Goal: Information Seeking & Learning: Learn about a topic

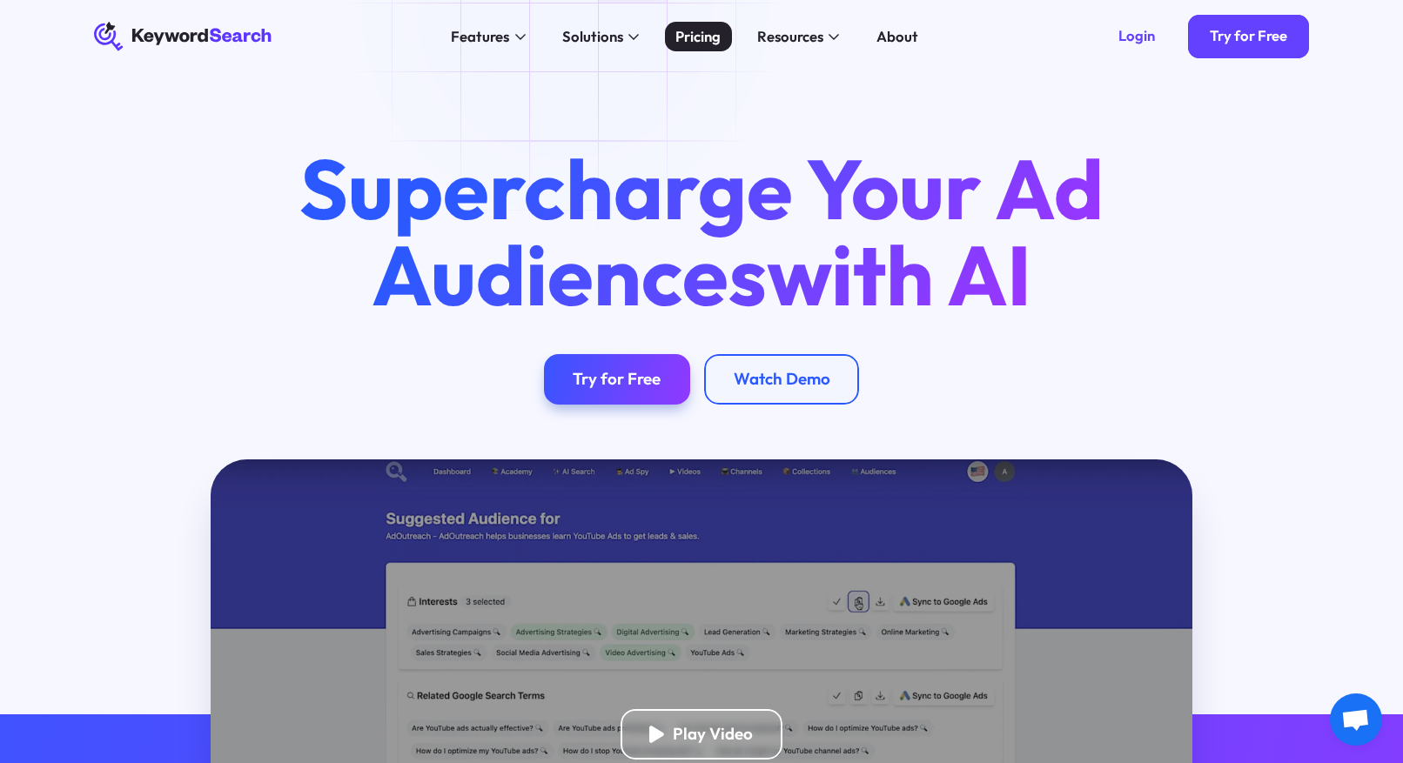
click at [699, 38] on div "Pricing" at bounding box center [697, 36] width 45 height 22
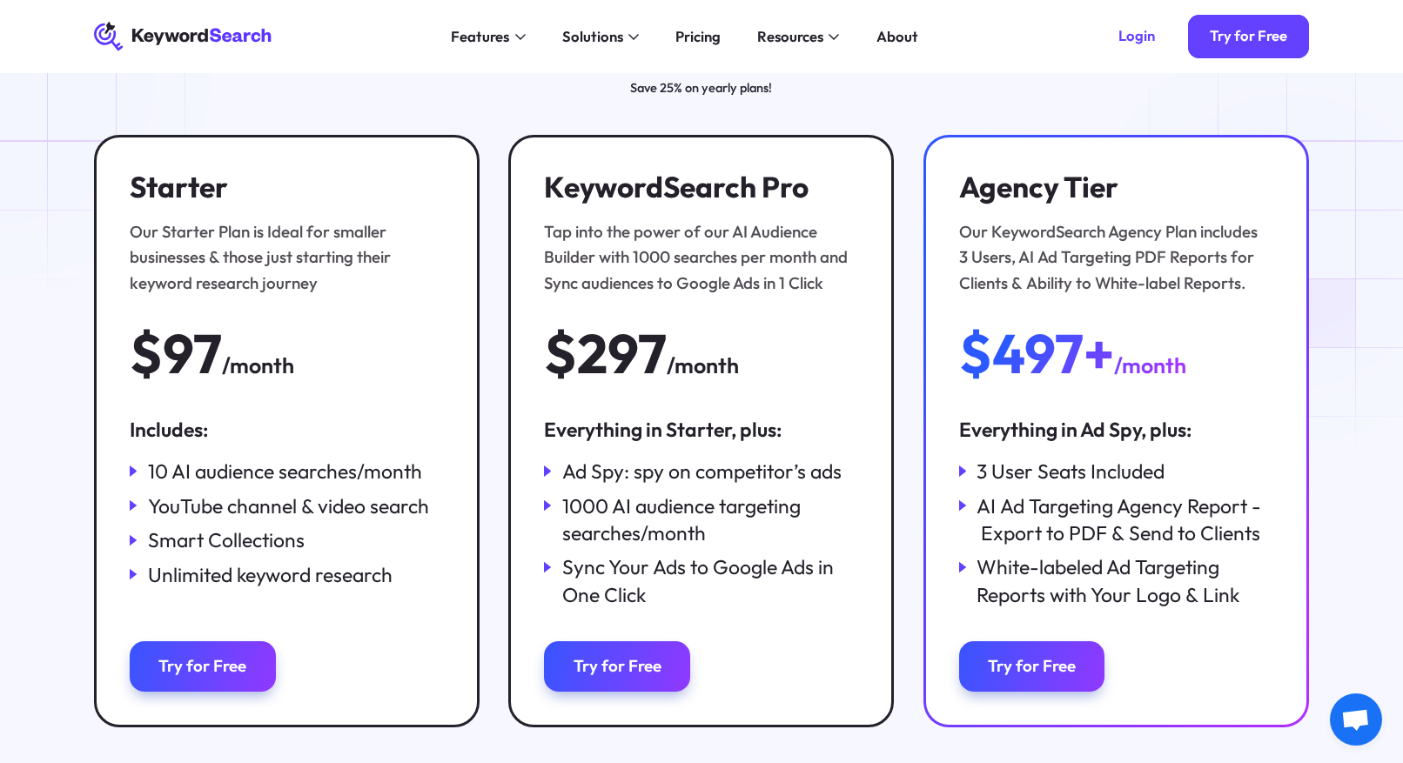
scroll to position [174, 0]
